Goal: Find specific page/section: Find specific page/section

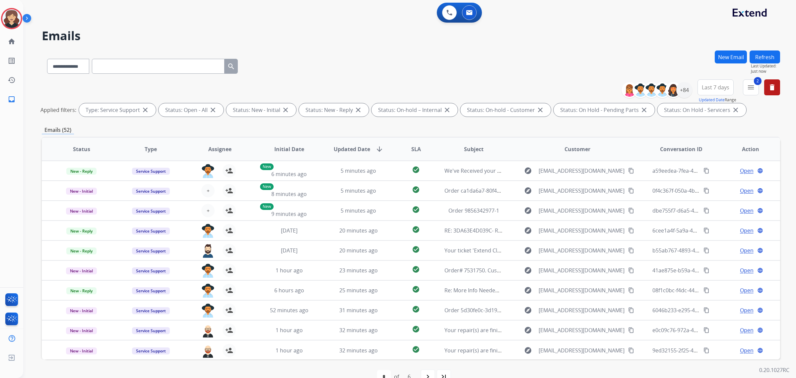
select select "**********"
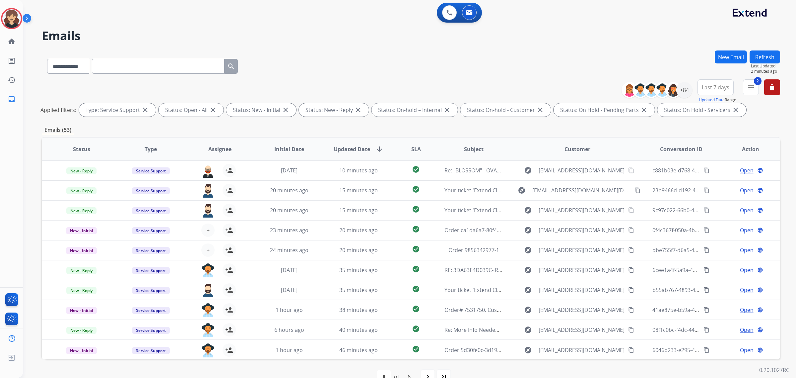
click at [771, 59] on button "Refresh" at bounding box center [765, 56] width 31 height 13
click at [754, 86] on mat-icon "menu" at bounding box center [751, 87] width 8 height 8
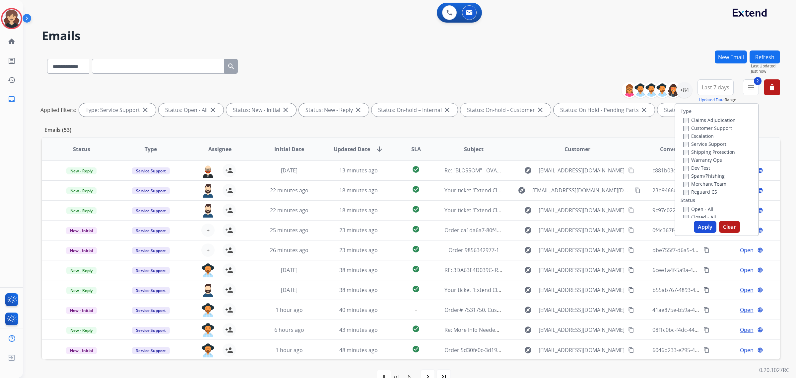
click at [698, 223] on button "Apply" at bounding box center [705, 227] width 23 height 12
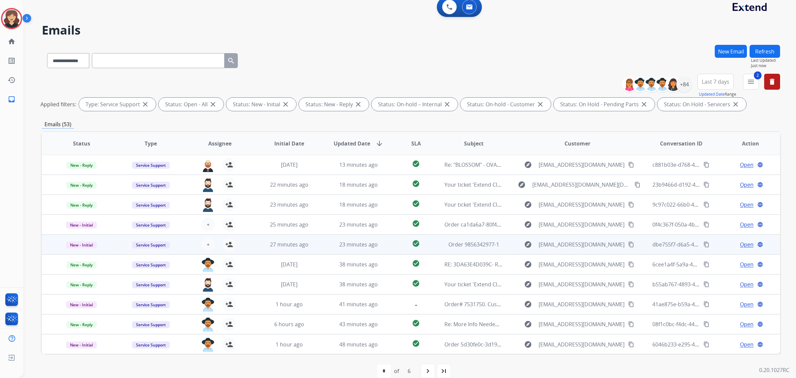
scroll to position [16, 0]
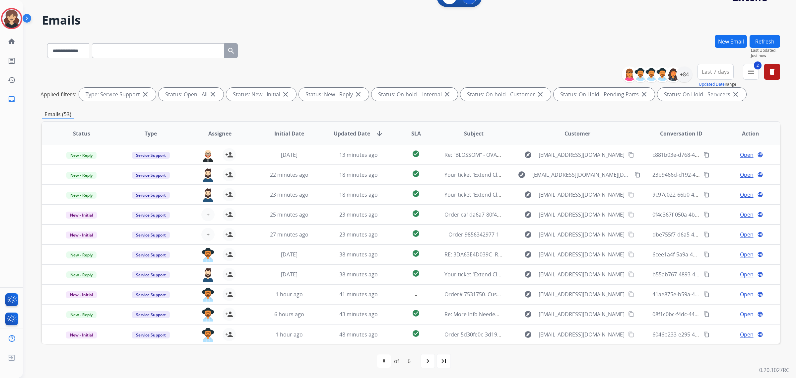
click at [719, 71] on span "Last 7 days" at bounding box center [716, 71] width 28 height 3
click at [703, 154] on div "Last 90 days" at bounding box center [713, 152] width 36 height 10
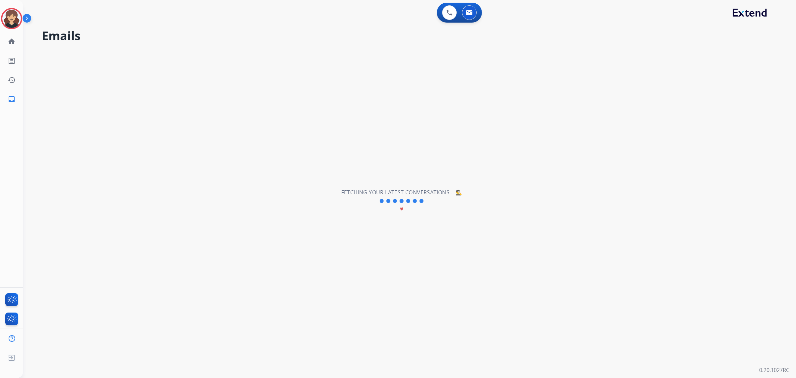
scroll to position [0, 0]
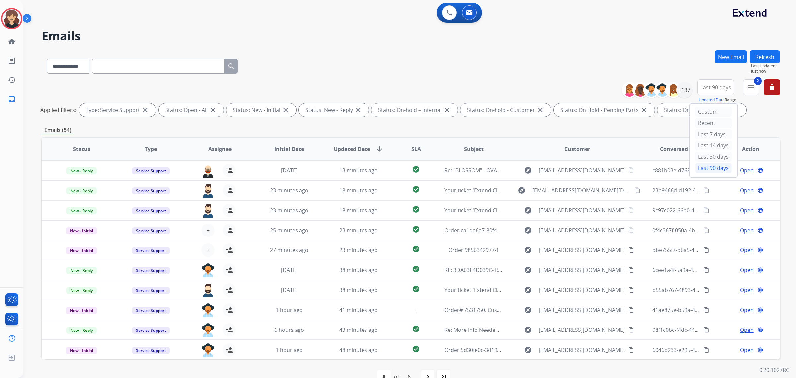
click at [520, 61] on div "**********" at bounding box center [411, 64] width 738 height 29
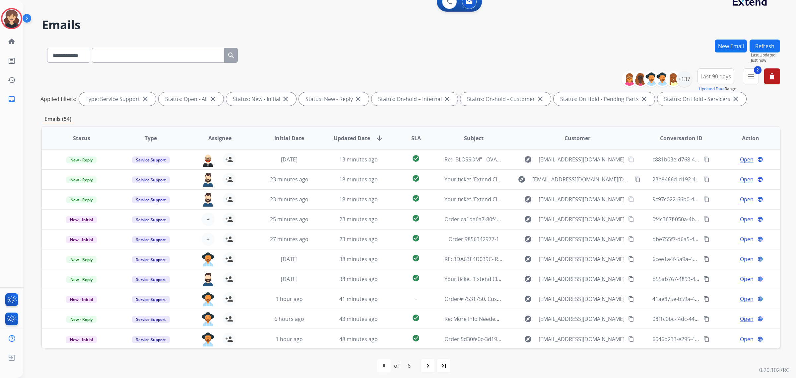
scroll to position [16, 0]
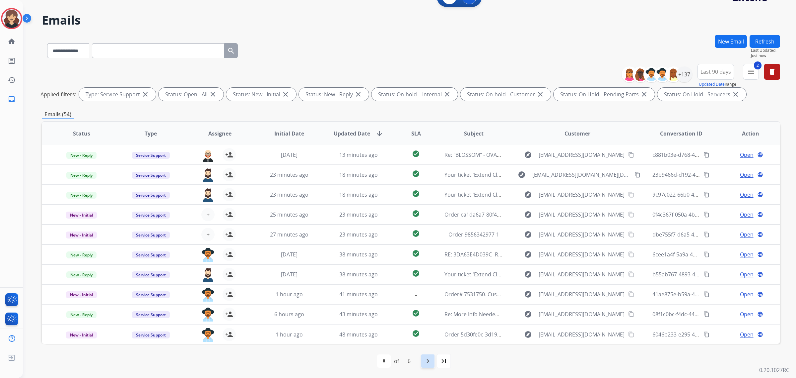
click at [431, 357] on mat-icon "navigate_next" at bounding box center [428, 361] width 8 height 8
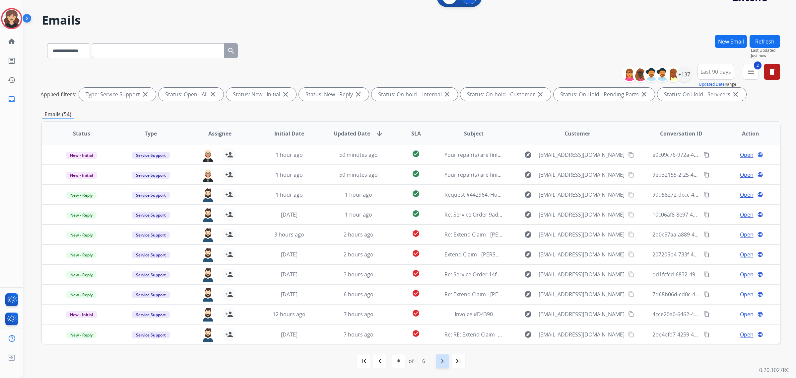
click at [444, 361] on mat-icon "navigate_next" at bounding box center [443, 361] width 8 height 8
click at [439, 360] on mat-icon "navigate_next" at bounding box center [443, 361] width 8 height 8
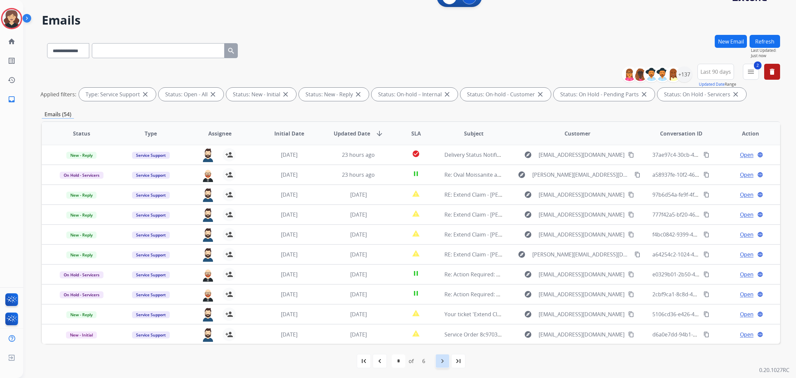
click at [436, 362] on div "navigate_next" at bounding box center [442, 360] width 15 height 15
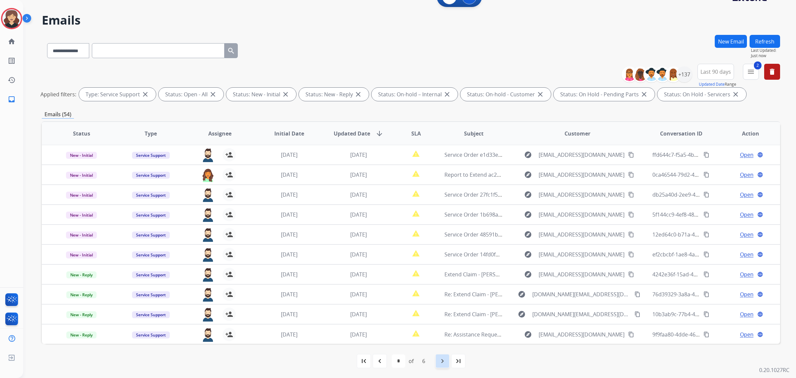
click at [437, 356] on div "navigate_next" at bounding box center [442, 360] width 15 height 15
select select "*"
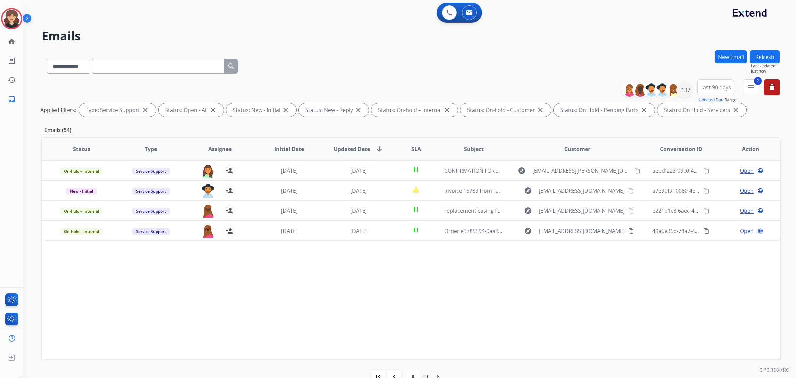
scroll to position [0, 0]
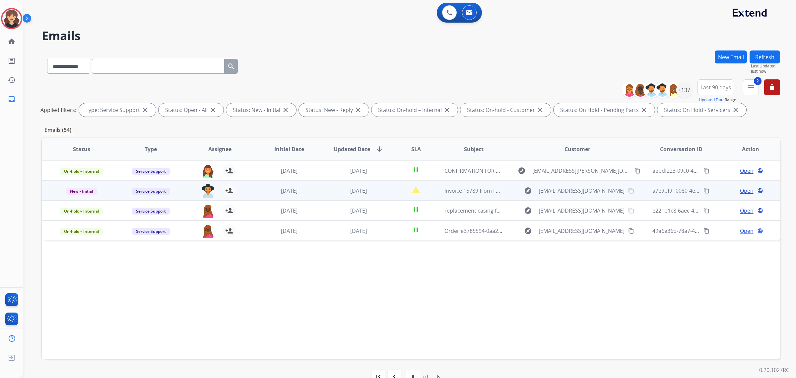
click at [704, 188] on mat-icon "content_copy" at bounding box center [707, 190] width 6 height 6
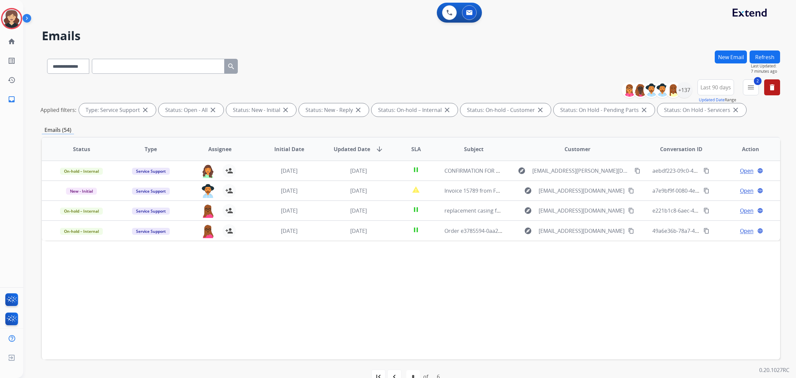
scroll to position [16, 0]
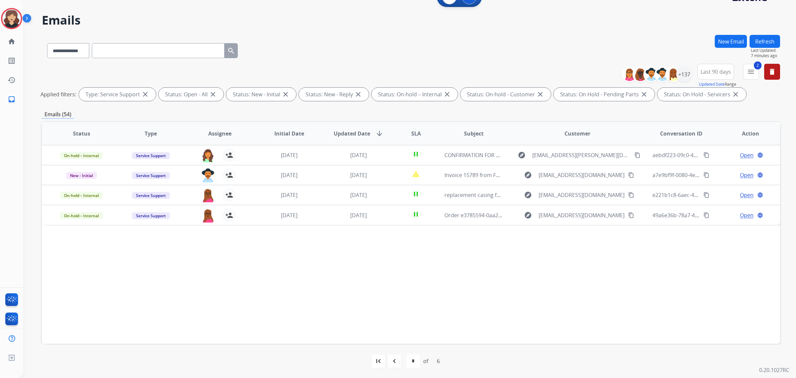
click at [760, 42] on button "Refresh" at bounding box center [765, 41] width 31 height 13
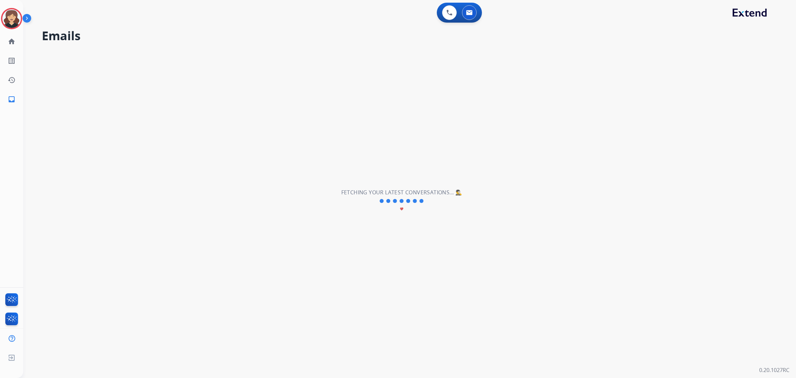
scroll to position [0, 0]
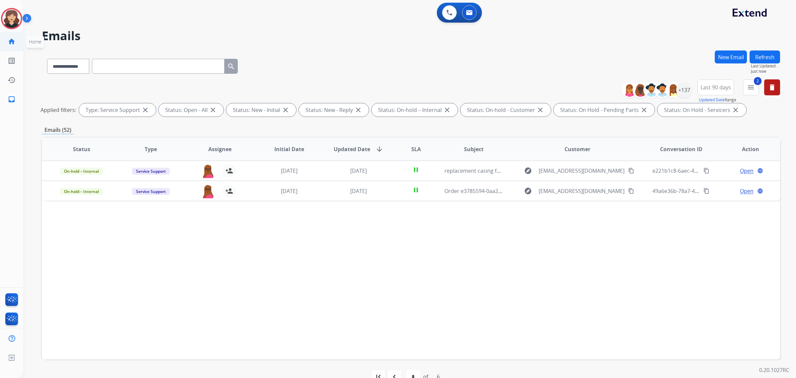
click at [19, 48] on link "home Home" at bounding box center [11, 41] width 19 height 19
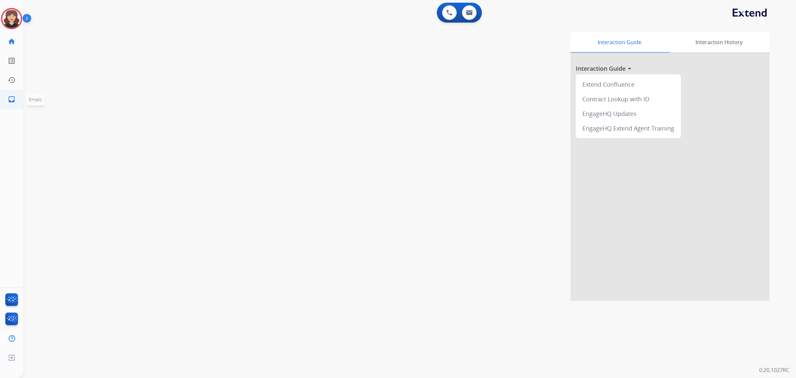
click at [14, 96] on mat-icon "inbox" at bounding box center [12, 99] width 8 height 8
select select "**********"
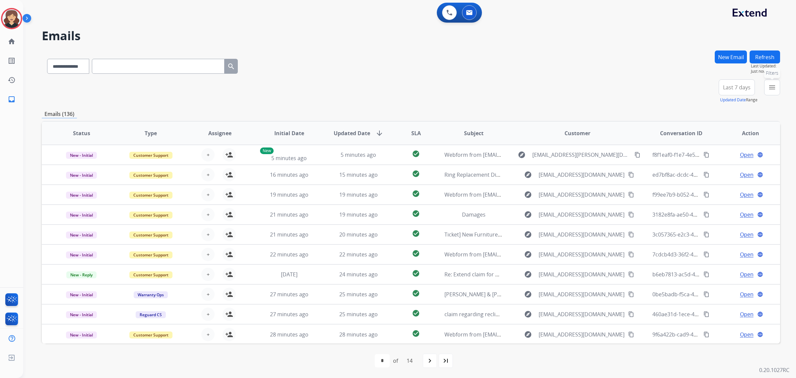
click at [770, 87] on mat-icon "menu" at bounding box center [772, 87] width 8 height 8
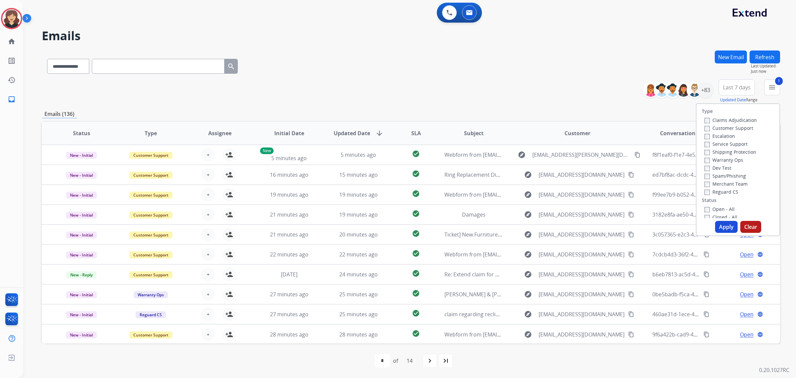
click at [726, 226] on button "Apply" at bounding box center [726, 227] width 23 height 12
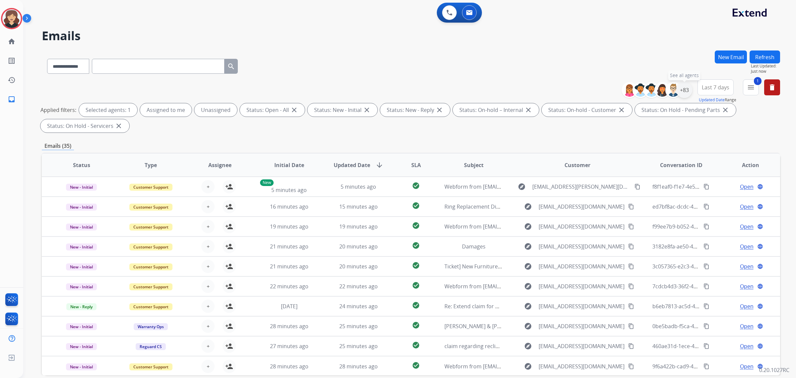
click at [687, 85] on div "+83" at bounding box center [684, 90] width 16 height 16
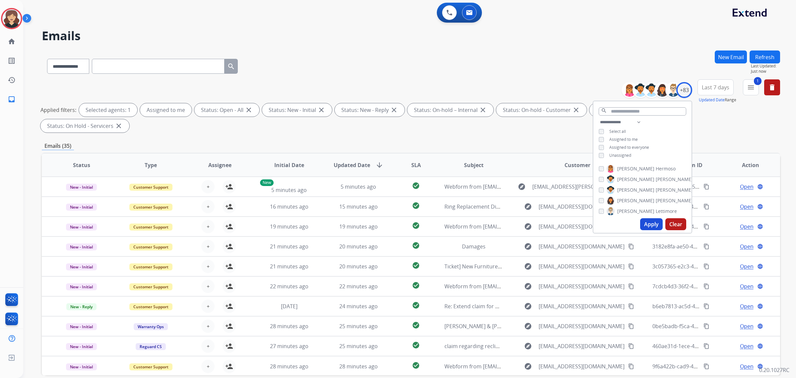
click at [652, 223] on button "Apply" at bounding box center [651, 224] width 23 height 12
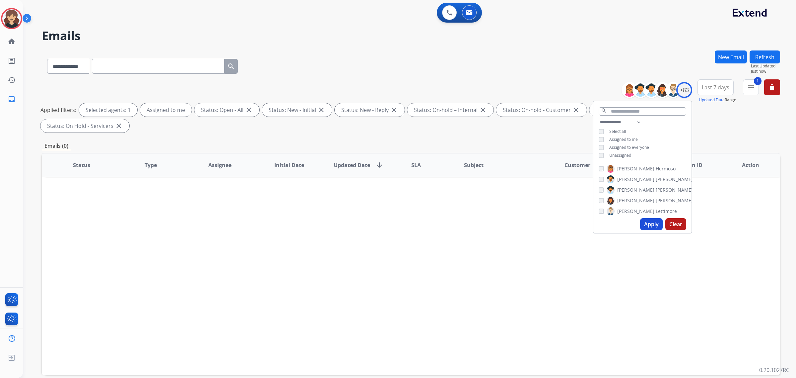
click at [575, 87] on div "**********" at bounding box center [411, 107] width 738 height 56
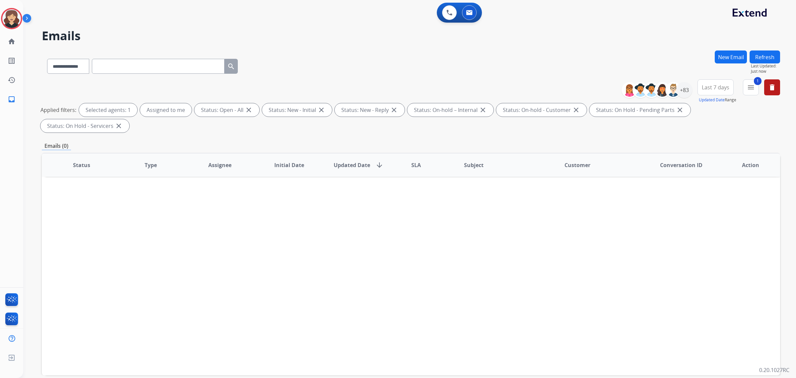
click at [723, 86] on span "Last 7 days" at bounding box center [716, 87] width 28 height 3
click at [699, 172] on div "Last 90 days" at bounding box center [713, 168] width 36 height 10
click at [540, 215] on div "Status Type Assignee Initial Date Updated Date arrow_downward SLA Subject Custo…" at bounding box center [411, 264] width 738 height 222
click at [752, 90] on mat-icon "menu" at bounding box center [751, 87] width 8 height 8
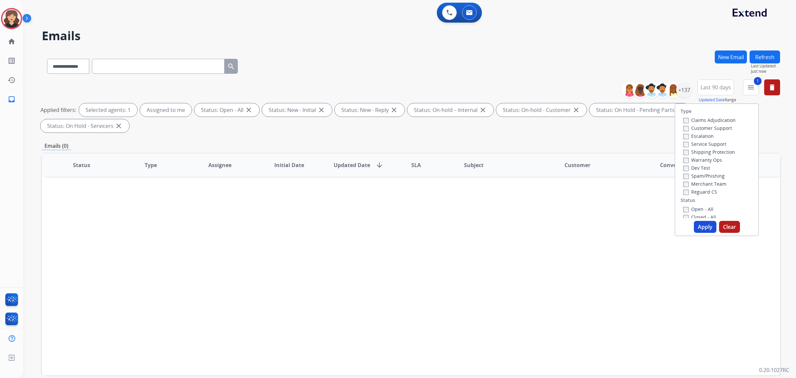
click at [563, 234] on div "Status Type Assignee Initial Date Updated Date arrow_downward SLA Subject Custo…" at bounding box center [411, 264] width 738 height 222
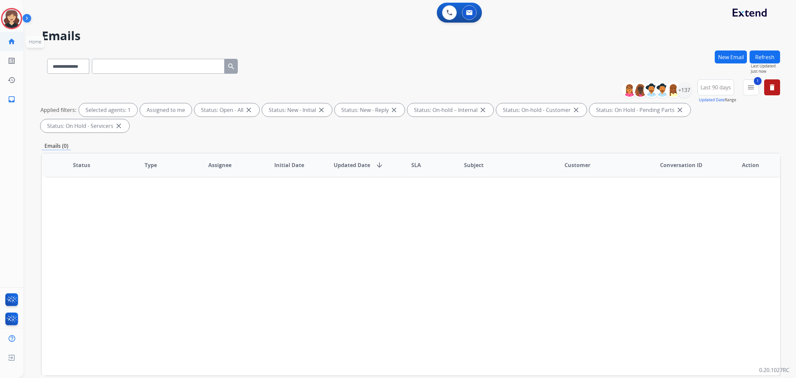
click at [13, 47] on link "home Home" at bounding box center [11, 41] width 19 height 19
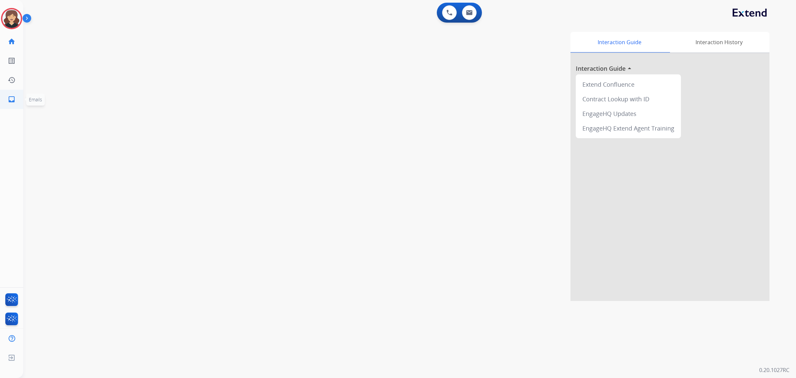
click at [7, 100] on link "inbox Emails" at bounding box center [11, 99] width 19 height 19
select select "**********"
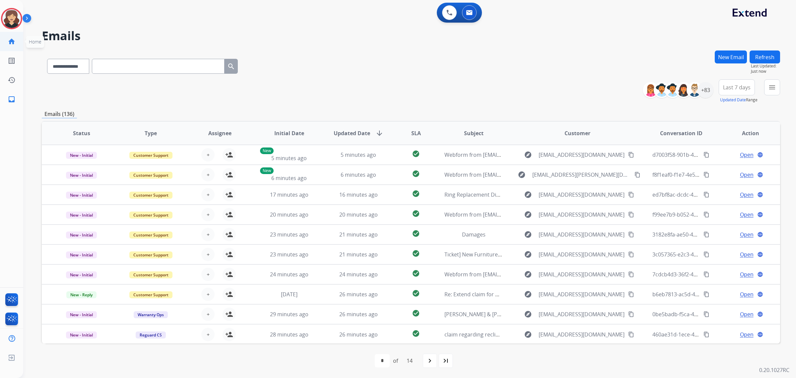
click at [9, 48] on link "home Home" at bounding box center [11, 41] width 19 height 19
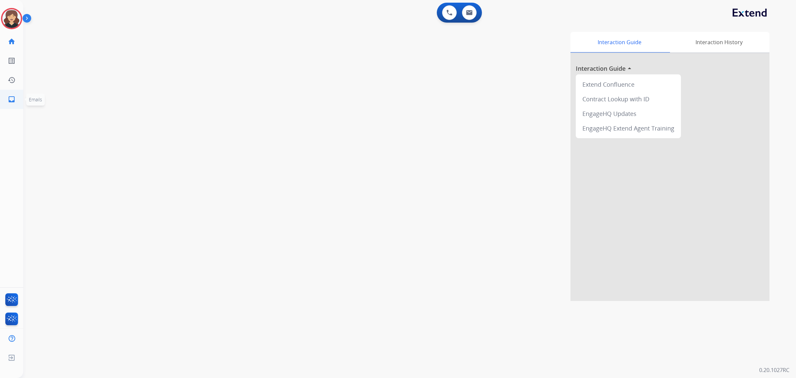
click at [9, 98] on mat-icon "inbox" at bounding box center [12, 99] width 8 height 8
select select "**********"
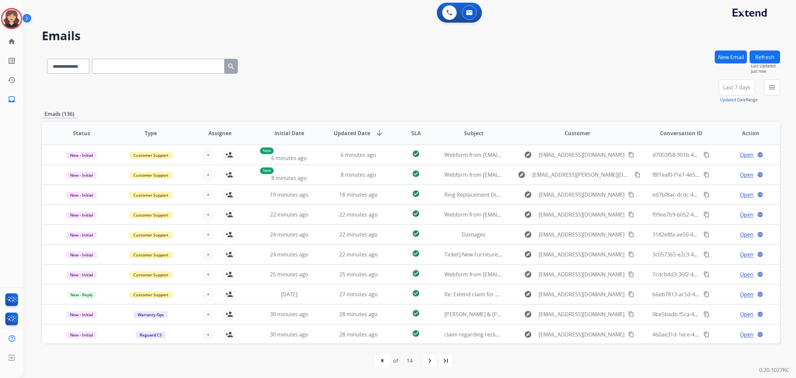
click at [495, 90] on div "**********" at bounding box center [411, 91] width 738 height 24
click at [336, 78] on div "**********" at bounding box center [411, 64] width 738 height 29
